Goal: Communication & Community: Ask a question

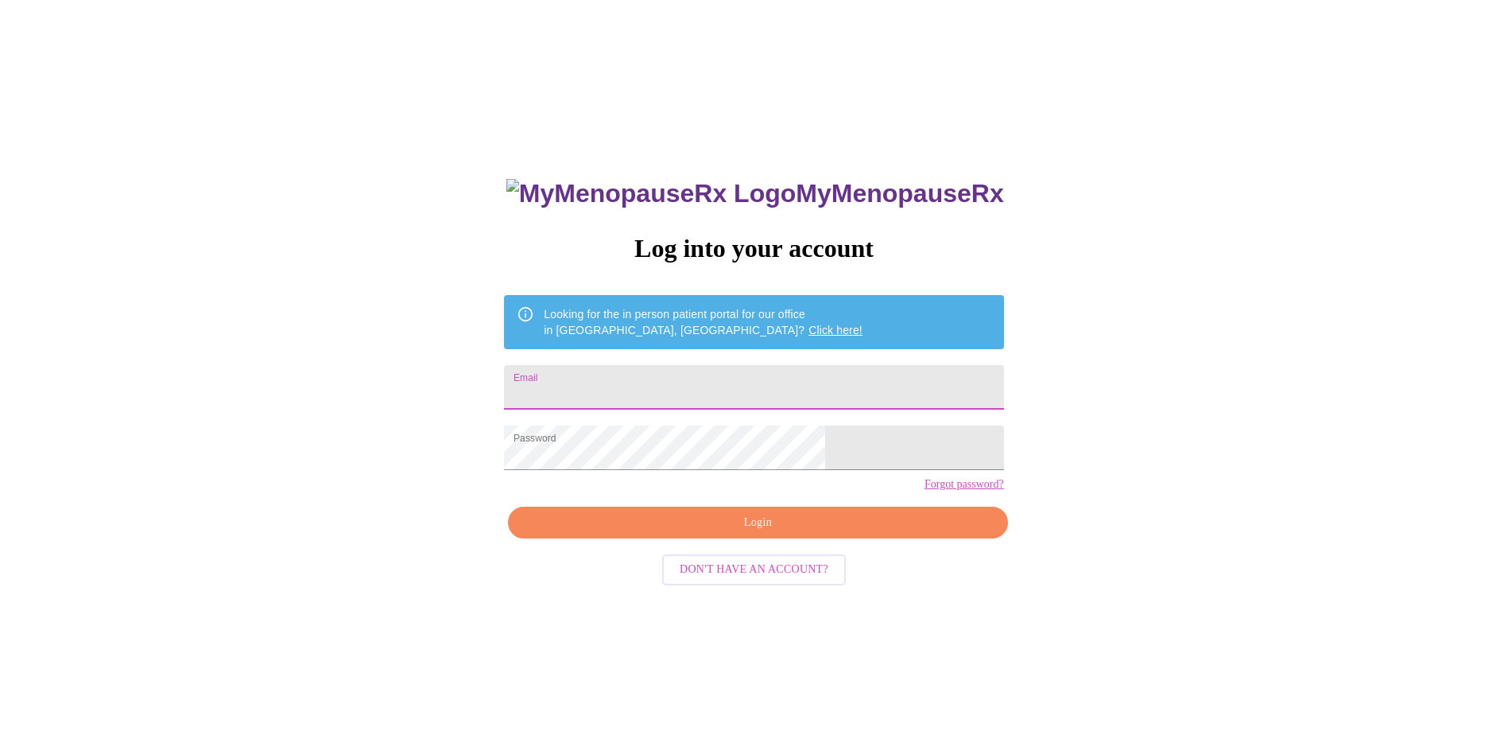
click at [671, 377] on input "Email" at bounding box center [753, 387] width 499 height 45
type input "[EMAIL_ADDRESS][DOMAIN_NAME]"
click at [694, 533] on span "Login" at bounding box center [757, 523] width 463 height 20
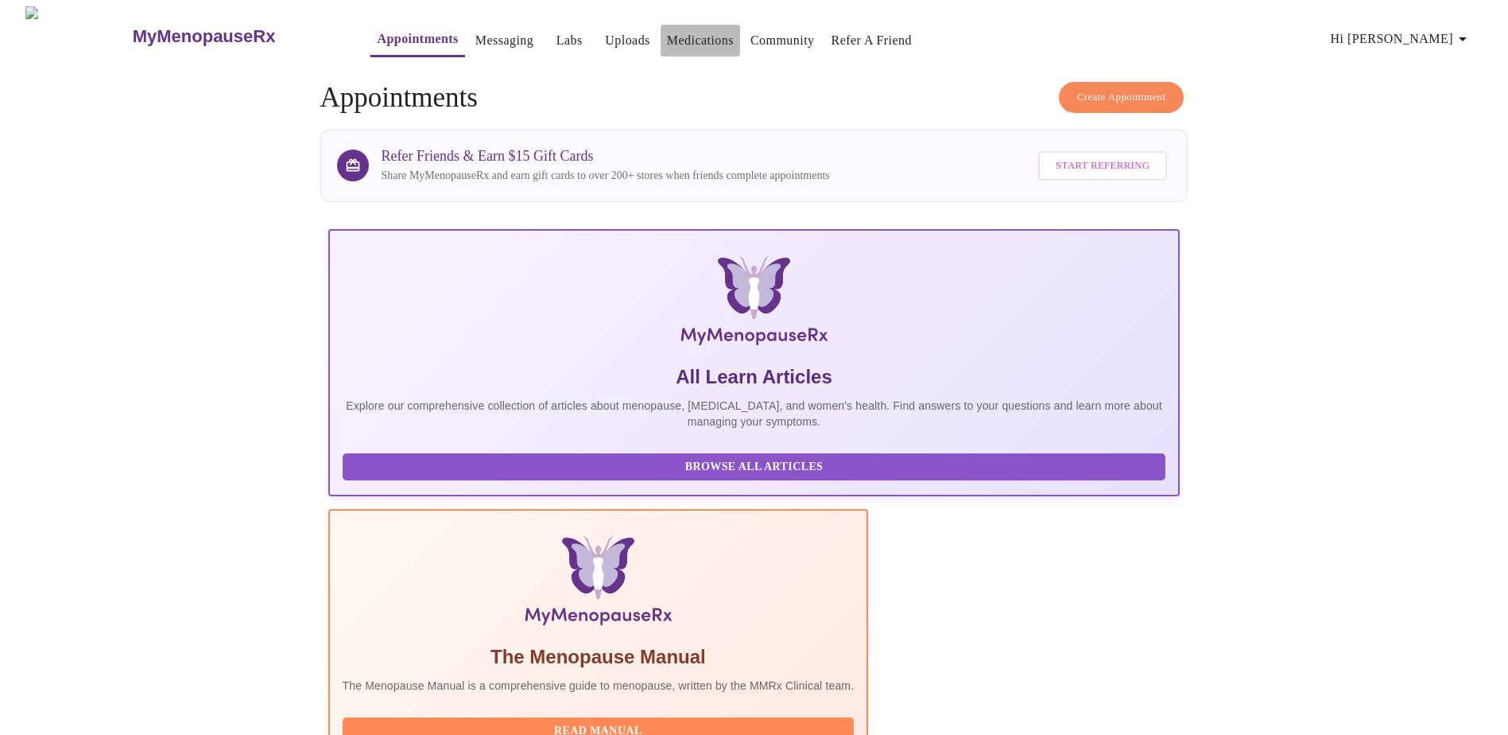
click at [667, 37] on link "Medications" at bounding box center [700, 40] width 67 height 22
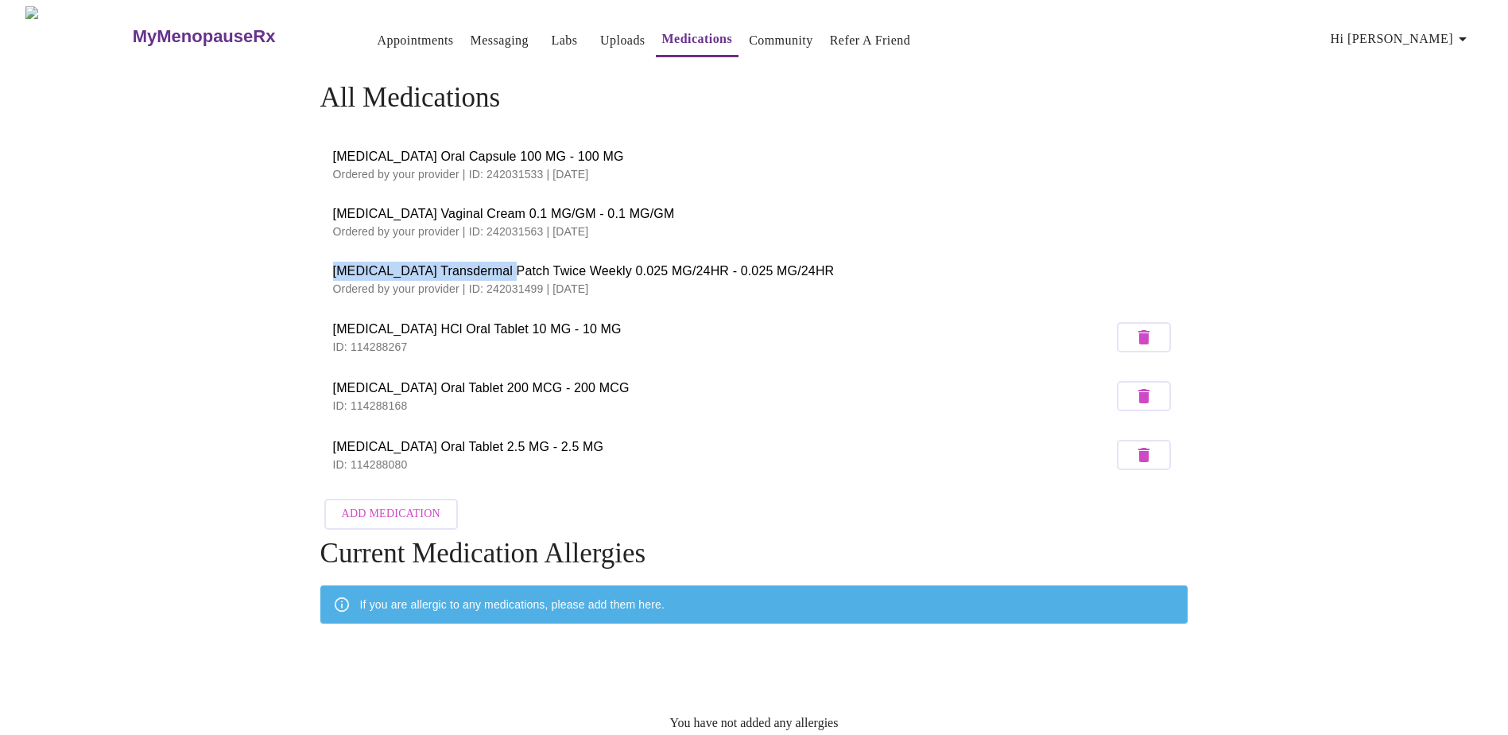
drag, startPoint x: 494, startPoint y: 267, endPoint x: 334, endPoint y: 266, distance: 160.6
click at [334, 266] on span "[MEDICAL_DATA] Transdermal Patch Twice Weekly 0.025 MG/24HR - 0.025 MG/24HR" at bounding box center [754, 271] width 843 height 19
drag, startPoint x: 334, startPoint y: 266, endPoint x: 356, endPoint y: 266, distance: 22.3
copy span "[MEDICAL_DATA] Transdermal Patch"
click at [485, 36] on link "Messaging" at bounding box center [500, 40] width 58 height 22
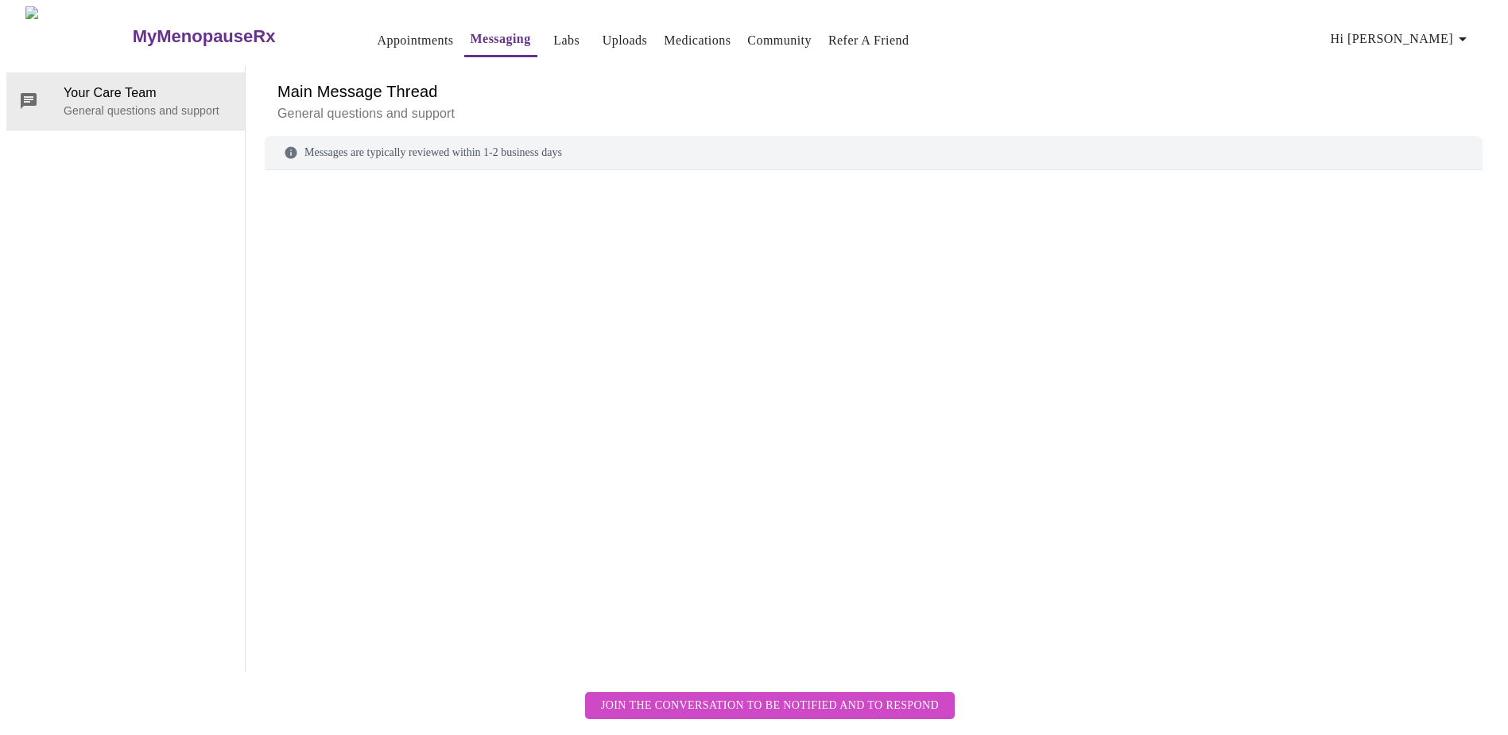
scroll to position [60, 0]
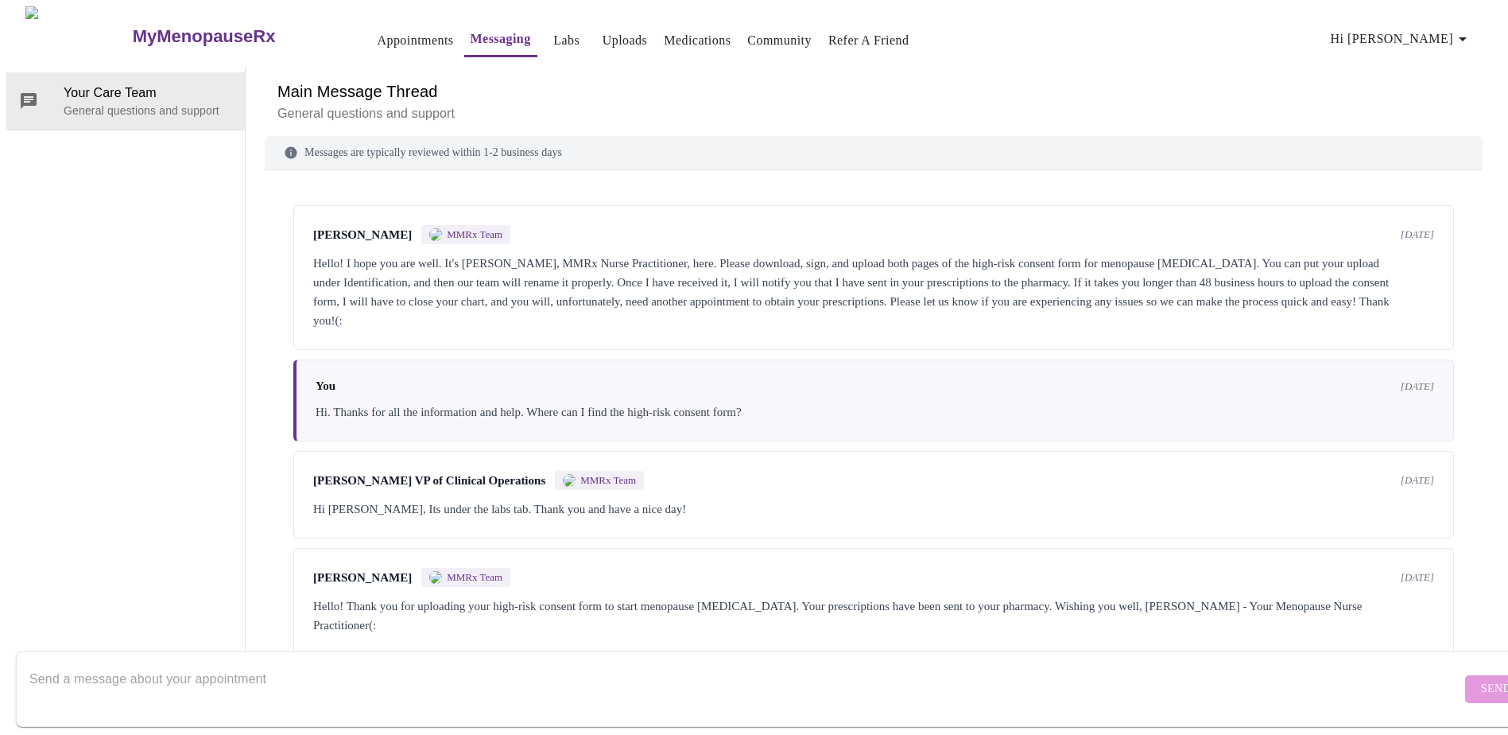
click at [76, 663] on textarea "Send a message about your appointment" at bounding box center [745, 688] width 1432 height 51
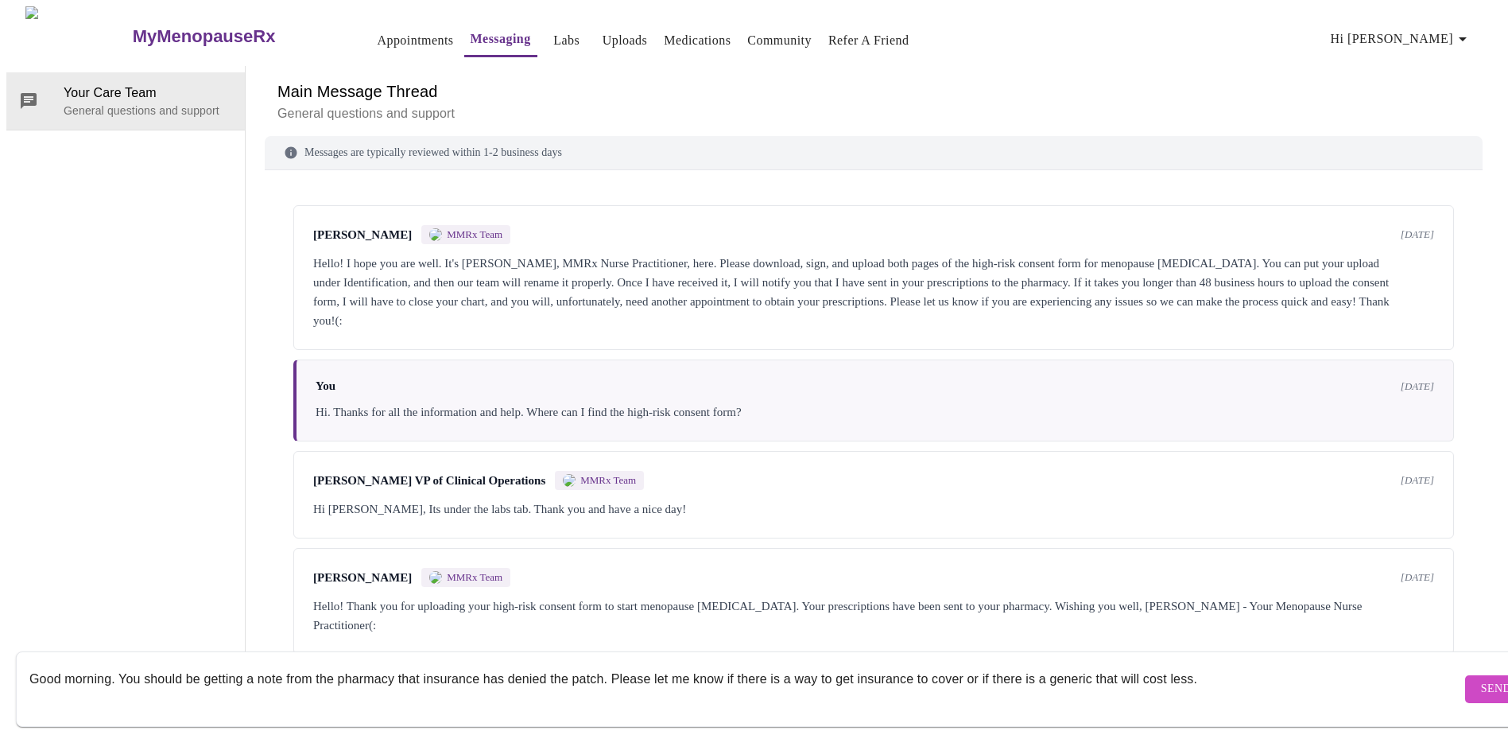
click at [1259, 671] on textarea "Good morning. You should be getting a note from the pharmacy that insurance has…" at bounding box center [745, 688] width 1432 height 51
type textarea "Good morning. You should be getting a note from the pharmacy that insurance has…"
click at [1481, 679] on span "Send" at bounding box center [1496, 689] width 30 height 20
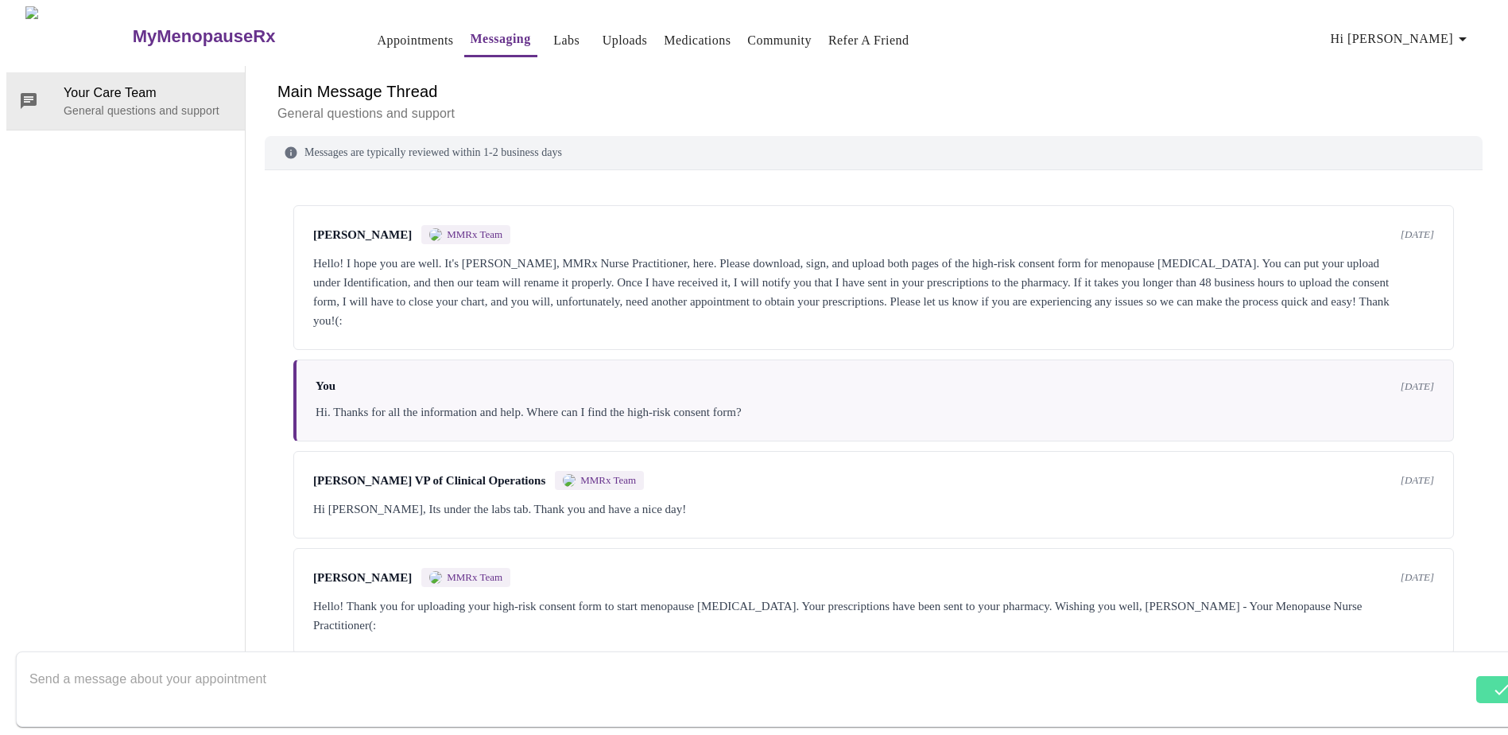
scroll to position [113, 0]
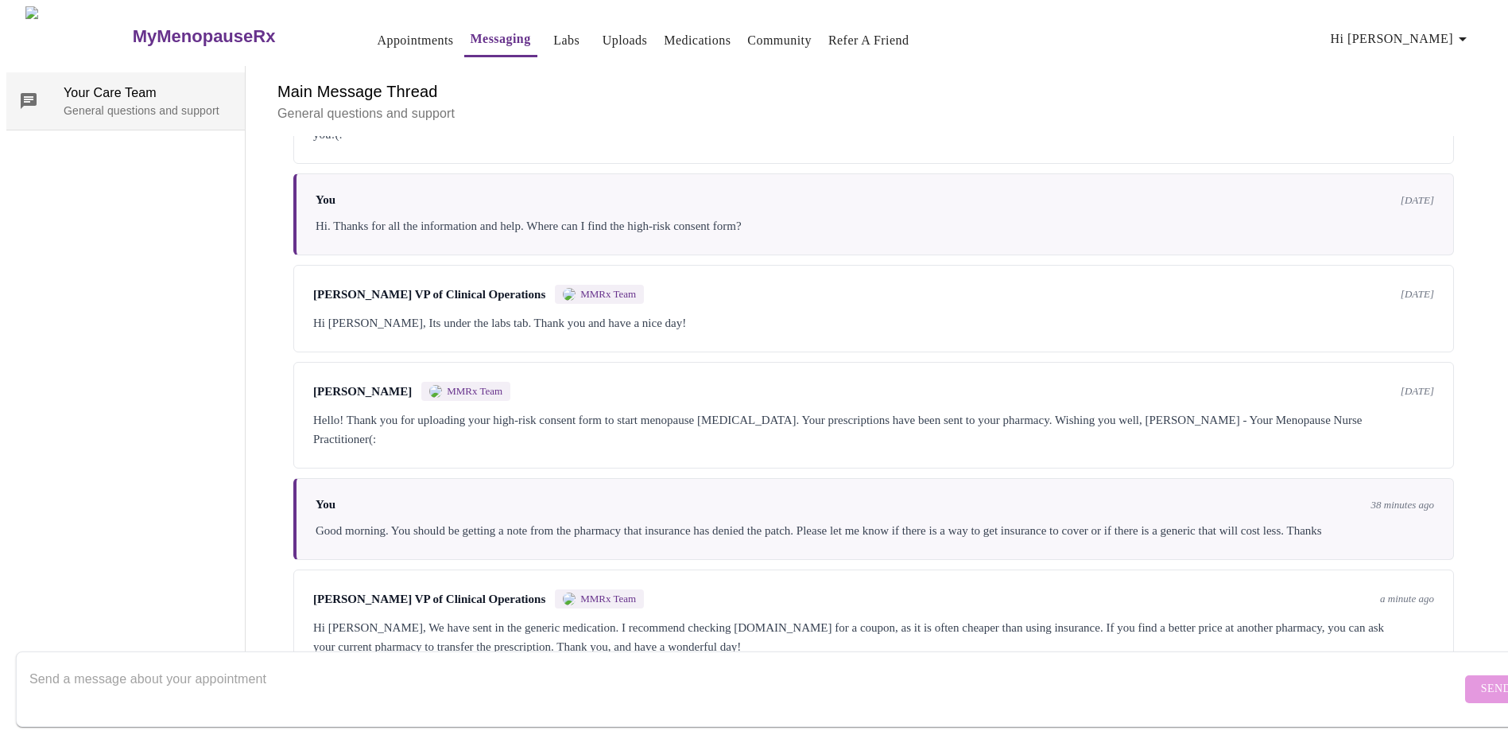
scroll to position [231, 0]
